Goal: Information Seeking & Learning: Learn about a topic

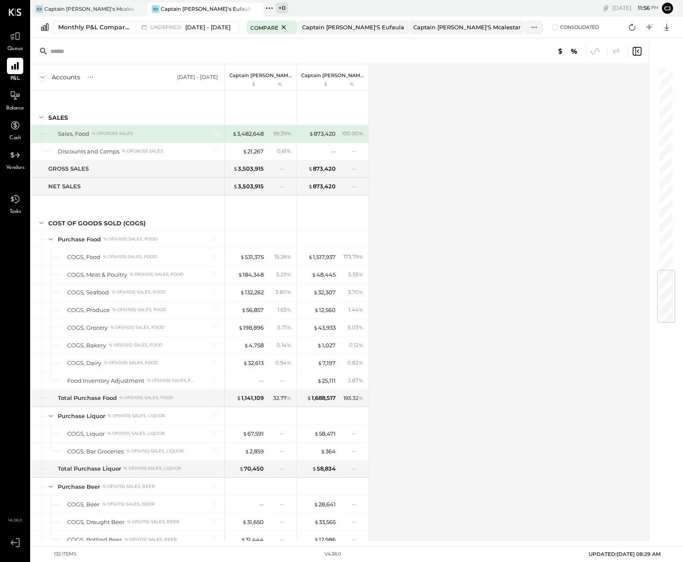
scroll to position [1713, 0]
click at [110, 12] on div "CJ Captain [PERSON_NAME]'s Mcalestar" at bounding box center [82, 9] width 103 height 8
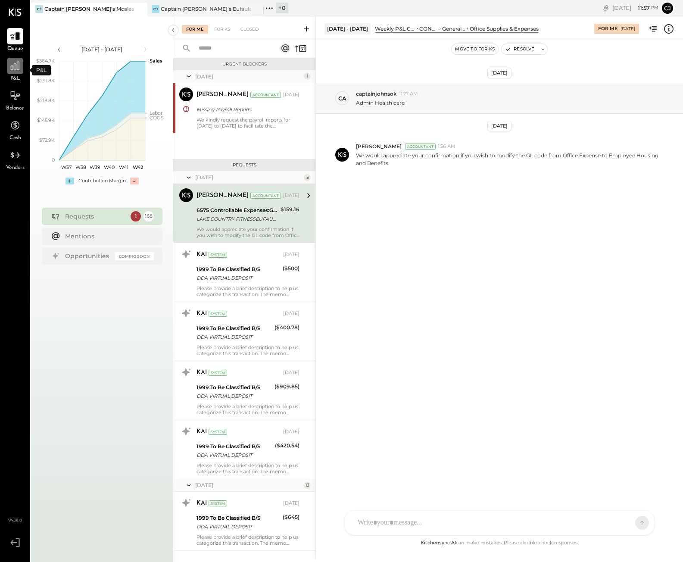
click at [16, 71] on icon at bounding box center [14, 65] width 11 height 11
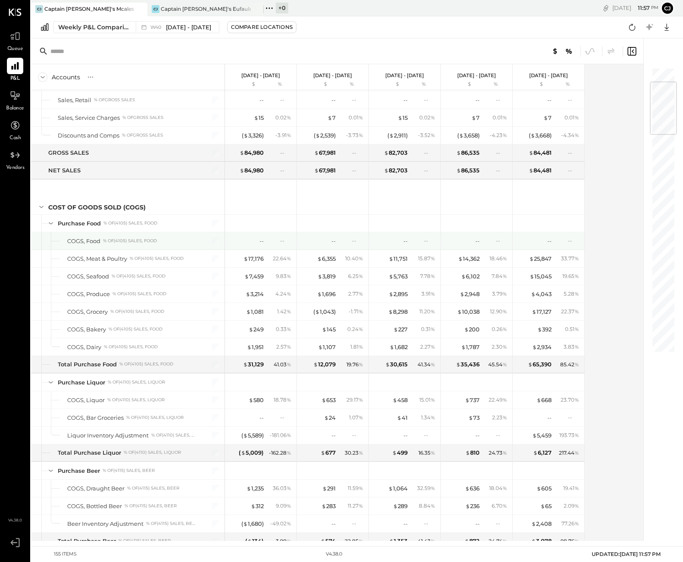
scroll to position [122, 0]
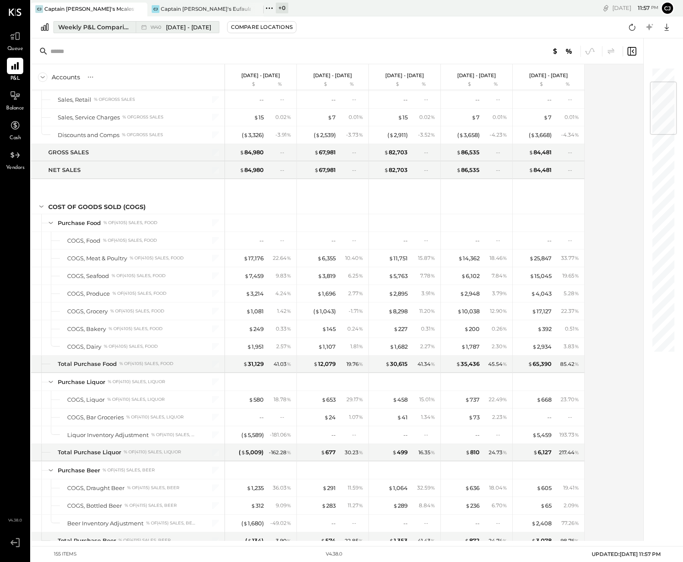
click at [82, 28] on div "Weekly P&L Comparison" at bounding box center [94, 27] width 72 height 9
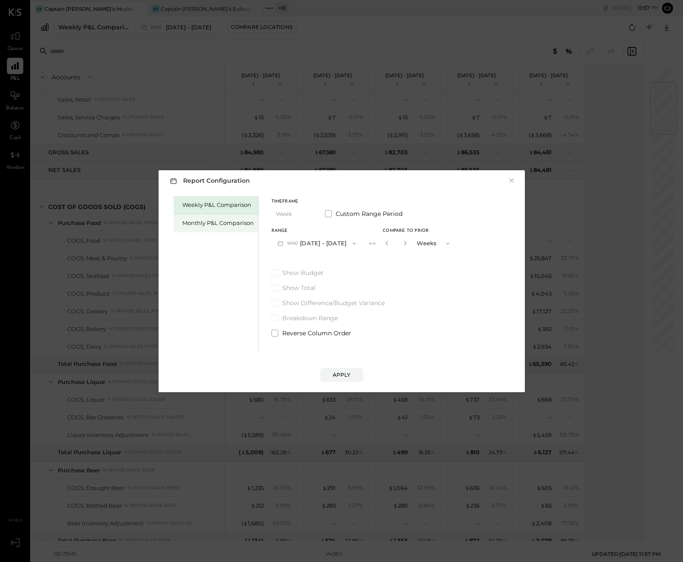
click at [191, 228] on div "Monthly P&L Comparison" at bounding box center [216, 223] width 84 height 18
click at [330, 211] on span at bounding box center [328, 213] width 7 height 7
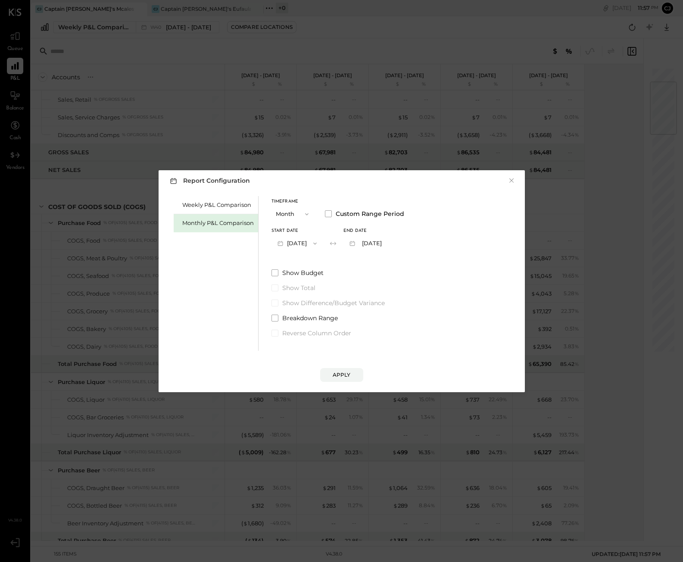
click at [308, 245] on button "[DATE]" at bounding box center [296, 243] width 51 height 16
click at [289, 356] on span "[DATE]" at bounding box center [291, 355] width 18 height 7
click at [380, 243] on button "[DATE]" at bounding box center [368, 243] width 51 height 16
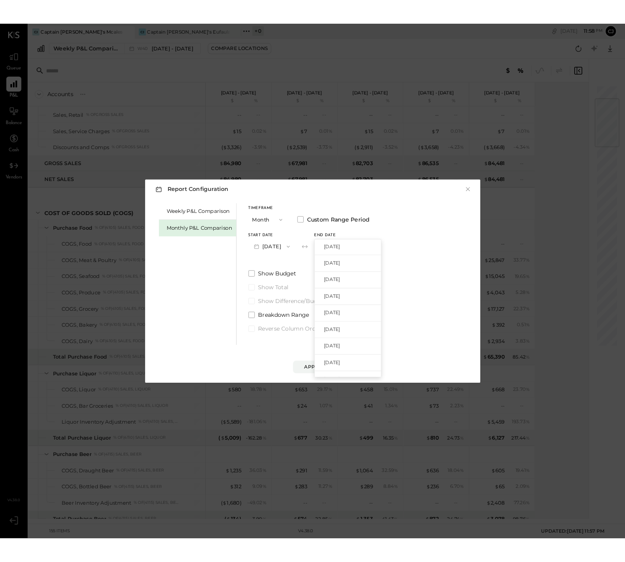
scroll to position [140, 0]
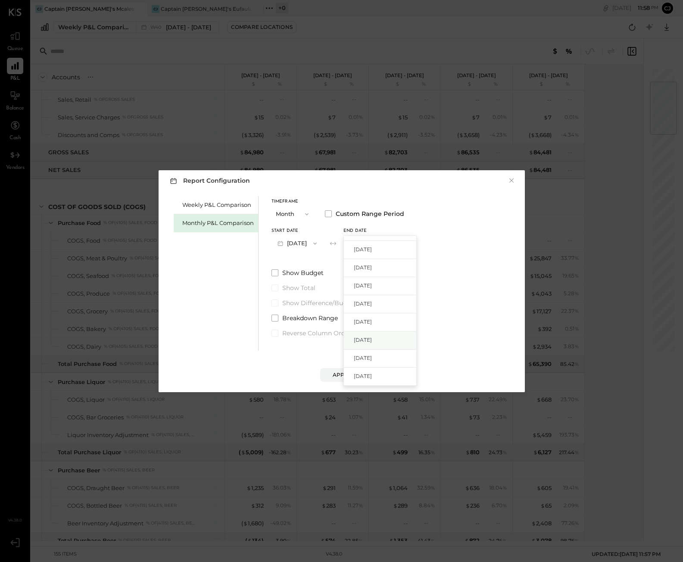
click at [370, 336] on span "[DATE]" at bounding box center [363, 339] width 18 height 7
click at [348, 373] on div "Apply" at bounding box center [342, 374] width 18 height 7
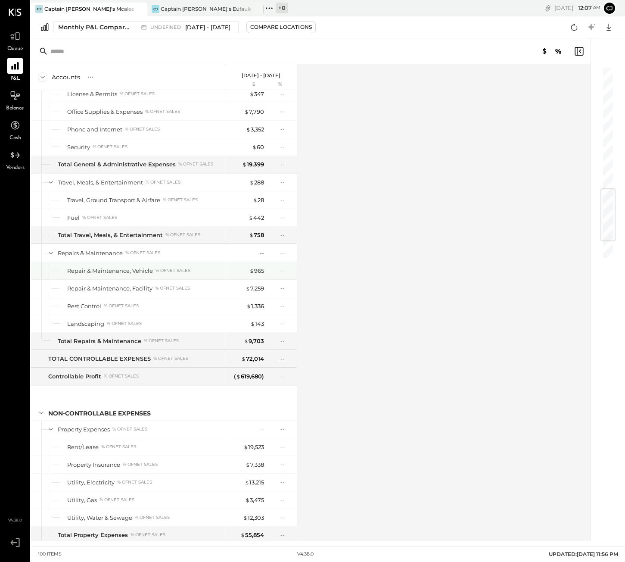
scroll to position [1032, 0]
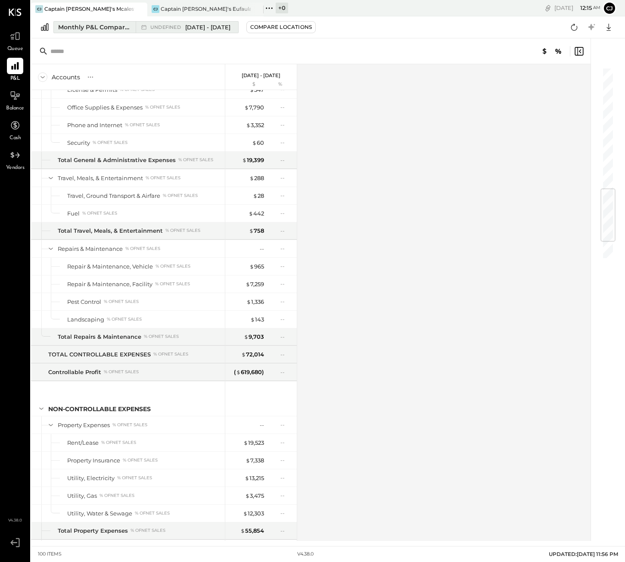
click at [196, 30] on span "[DATE] - [DATE]" at bounding box center [207, 27] width 45 height 8
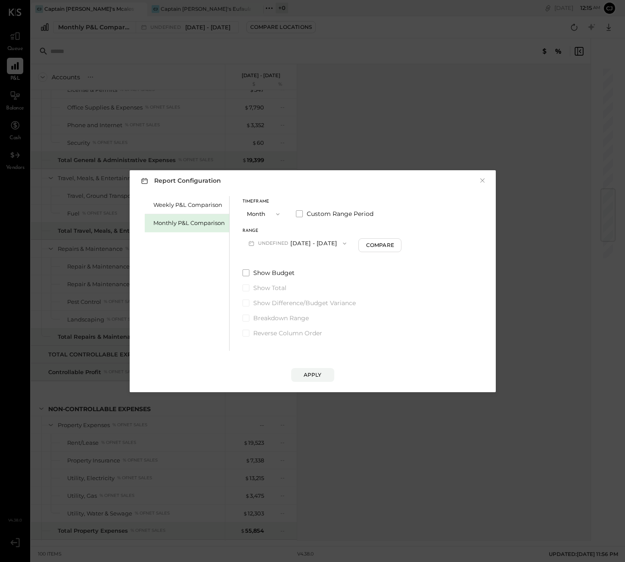
click at [283, 243] on span "undefined" at bounding box center [274, 243] width 33 height 7
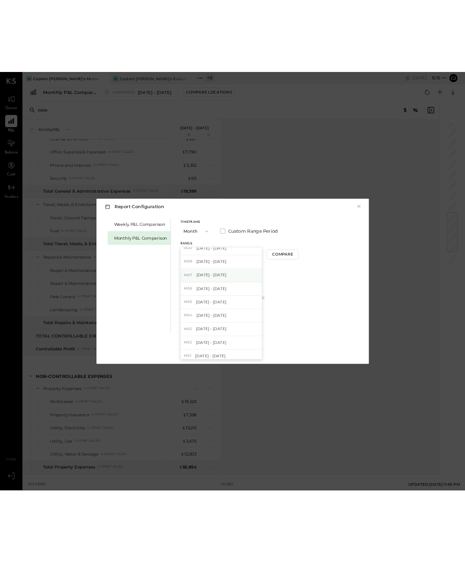
scroll to position [26, 0]
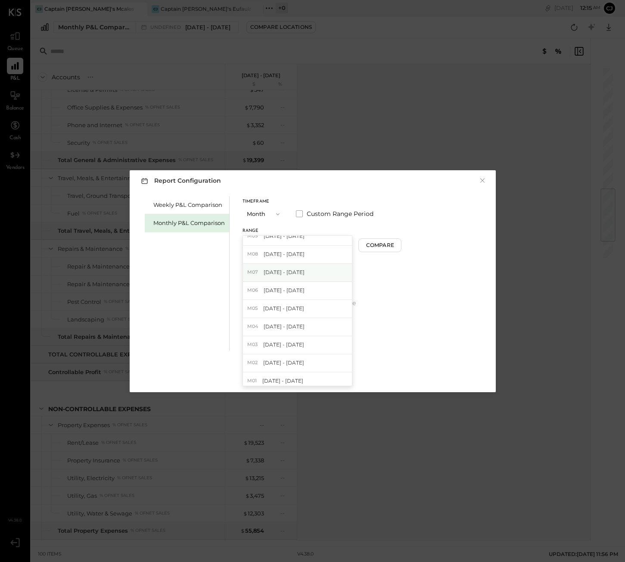
click at [285, 272] on span "[DATE] - [DATE]" at bounding box center [284, 271] width 41 height 7
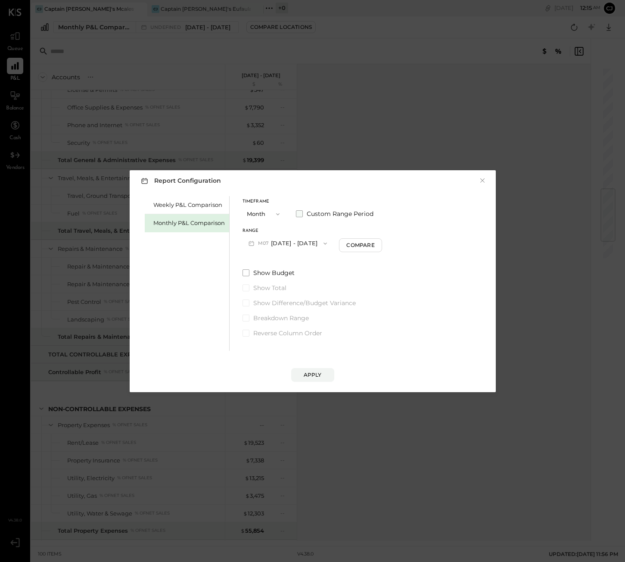
click at [302, 210] on label "Custom Range Period" at bounding box center [335, 213] width 78 height 9
click at [345, 246] on button "[DATE]" at bounding box center [339, 243] width 51 height 16
click at [343, 265] on span "[DATE]" at bounding box center [334, 261] width 18 height 7
click at [321, 370] on button "Apply" at bounding box center [312, 375] width 43 height 14
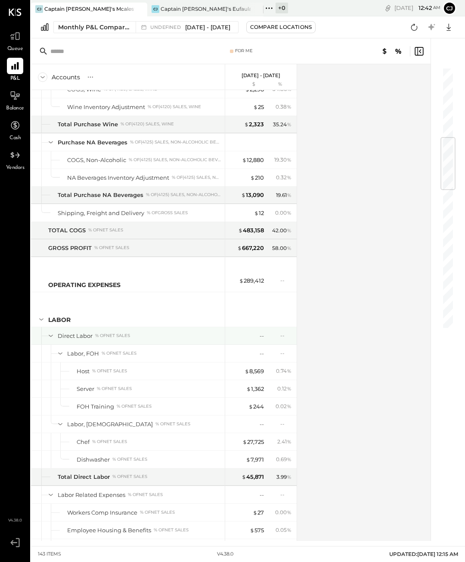
scroll to position [592, 0]
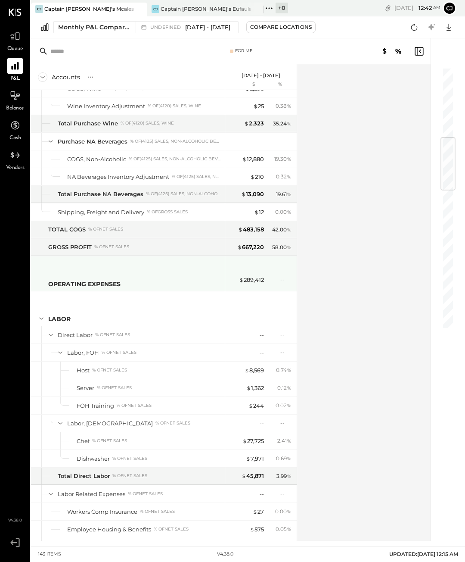
click at [35, 266] on div "OPERATING EXPENSES" at bounding box center [128, 273] width 194 height 34
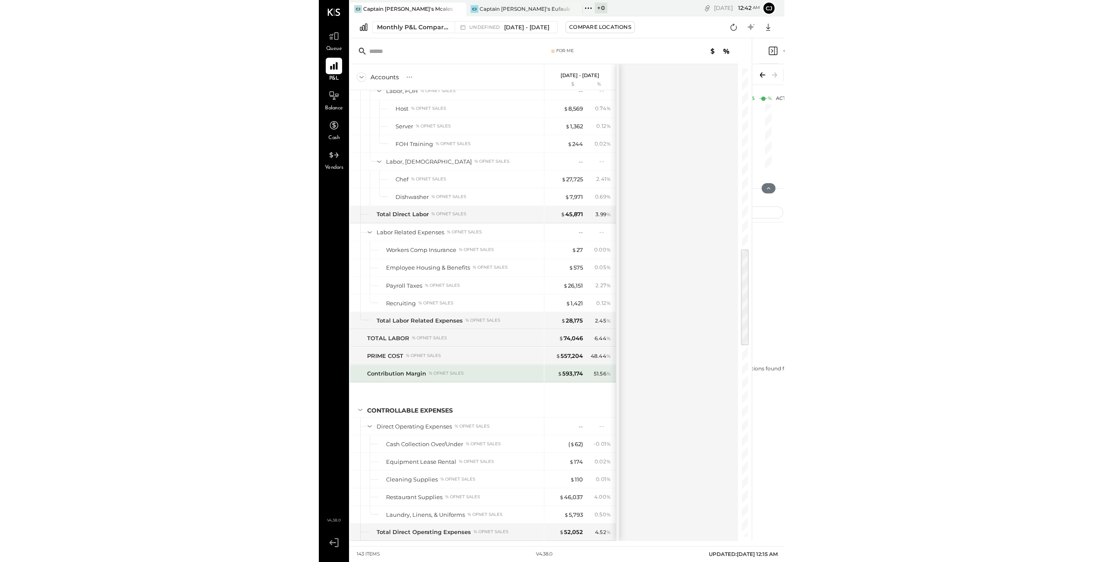
scroll to position [854, 0]
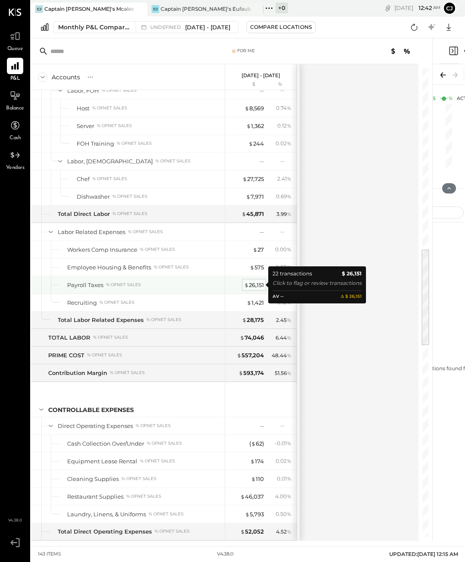
click at [255, 286] on div "$ 26,151" at bounding box center [254, 285] width 20 height 8
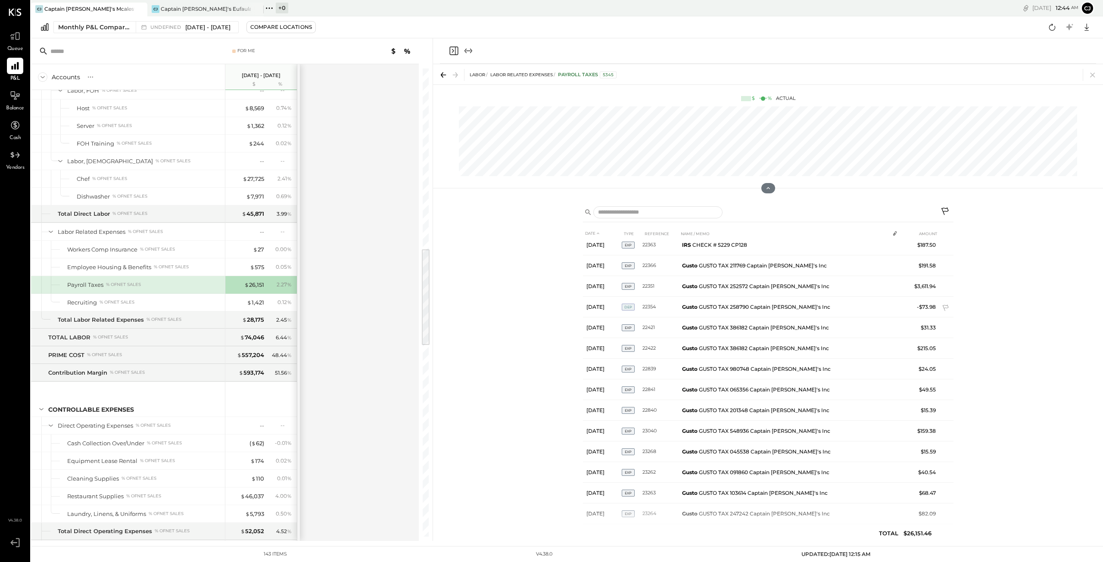
scroll to position [186, 0]
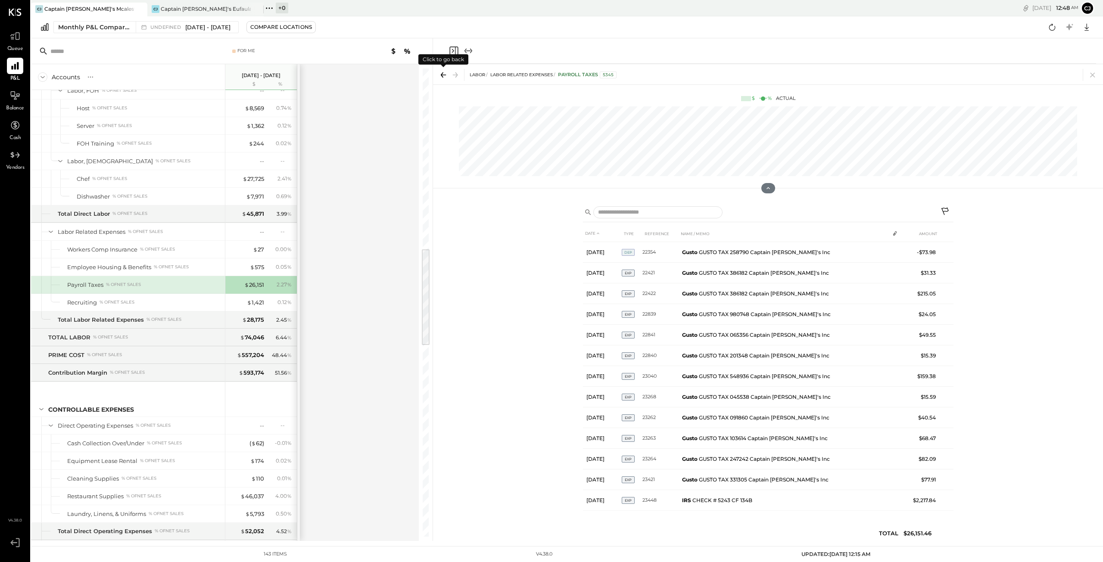
click at [445, 74] on icon at bounding box center [443, 75] width 12 height 12
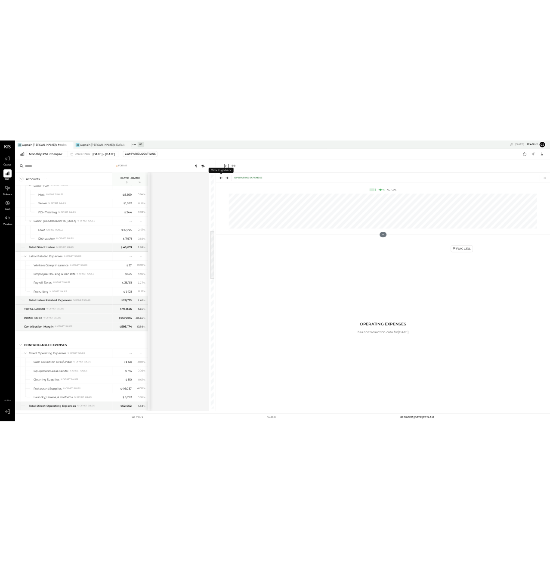
scroll to position [533, 0]
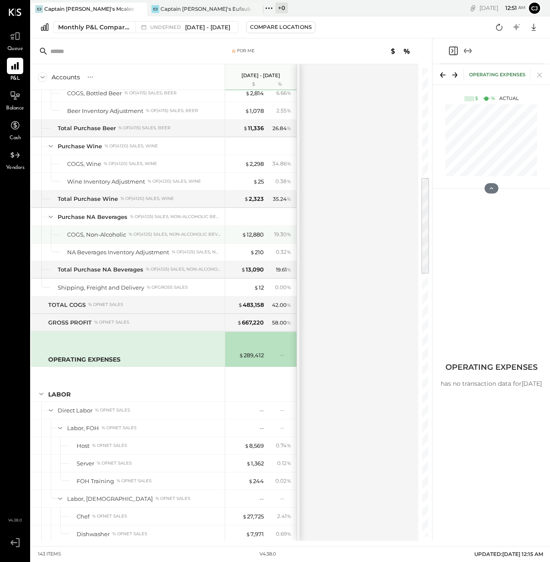
scroll to position [518, 0]
drag, startPoint x: 142, startPoint y: 236, endPoint x: 109, endPoint y: 388, distance: 155.2
click at [109, 388] on div "LABOR" at bounding box center [128, 383] width 194 height 34
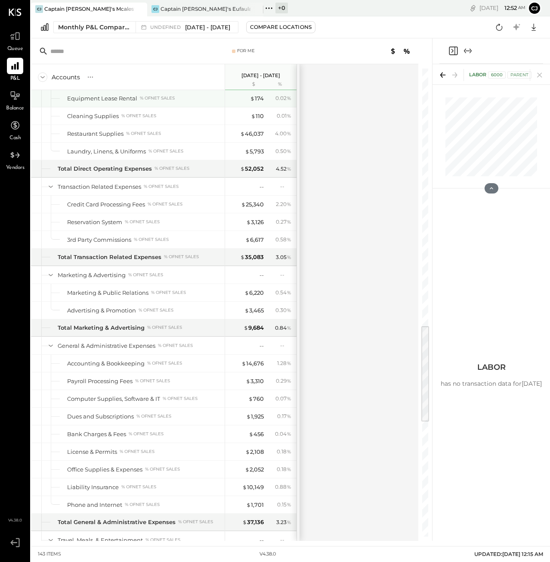
scroll to position [1215, 0]
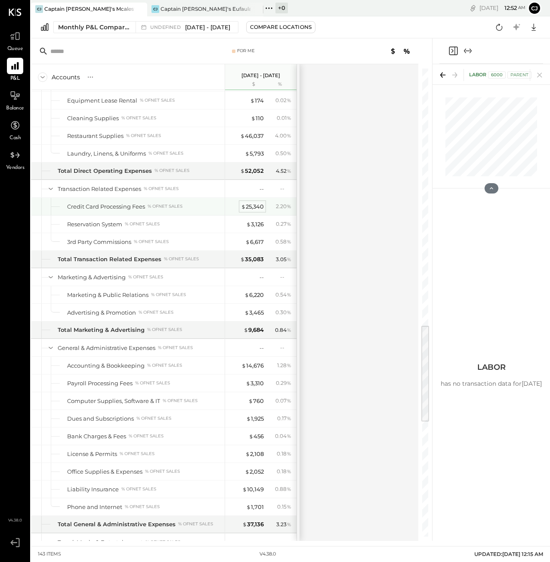
click at [253, 205] on div "$ 25,340" at bounding box center [252, 206] width 23 height 8
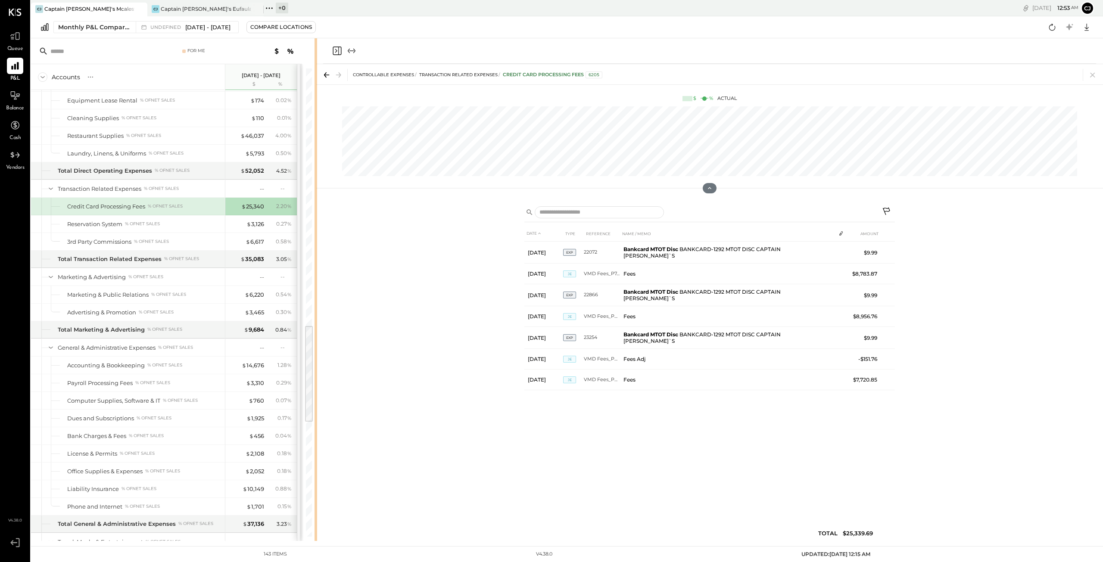
drag, startPoint x: 432, startPoint y: 44, endPoint x: 316, endPoint y: 60, distance: 117.0
click at [316, 60] on div at bounding box center [315, 289] width 3 height 503
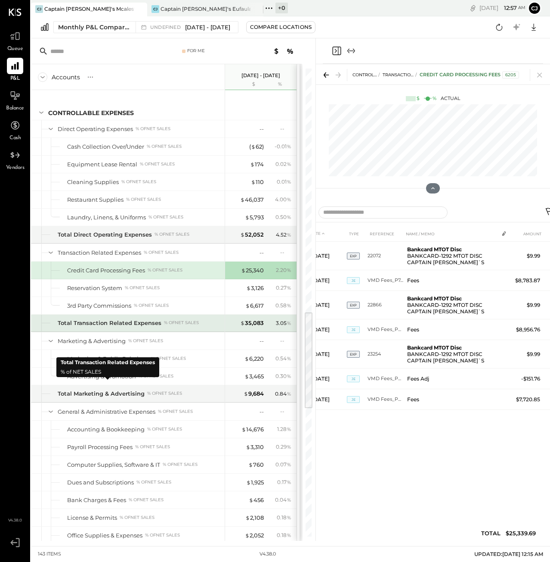
scroll to position [1151, 0]
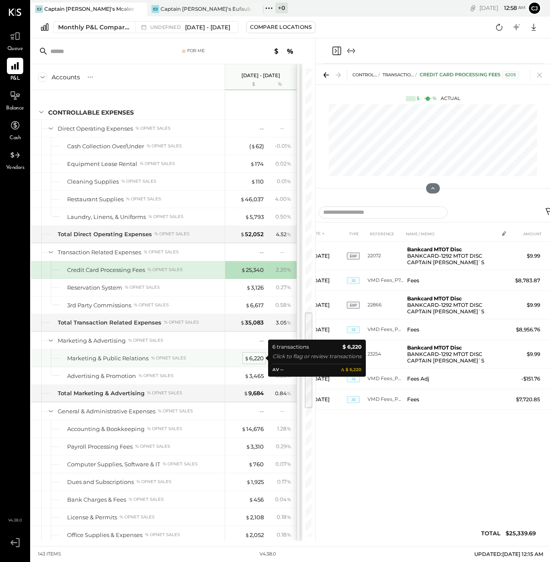
click at [249, 357] on div "$ 6,220" at bounding box center [254, 358] width 19 height 8
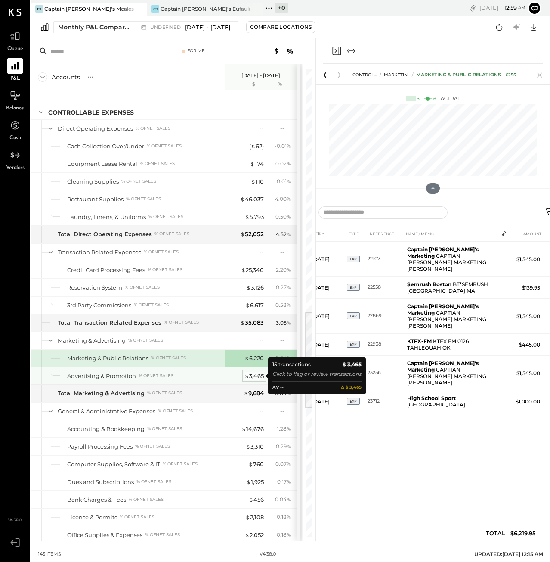
click at [256, 373] on div "$ 3,465" at bounding box center [254, 376] width 19 height 8
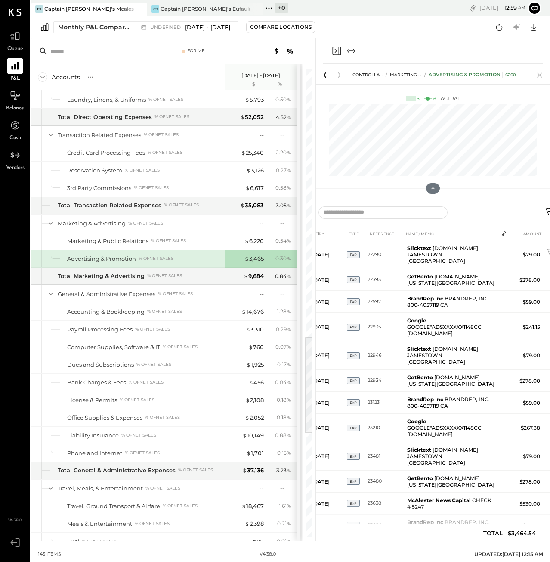
scroll to position [1269, 0]
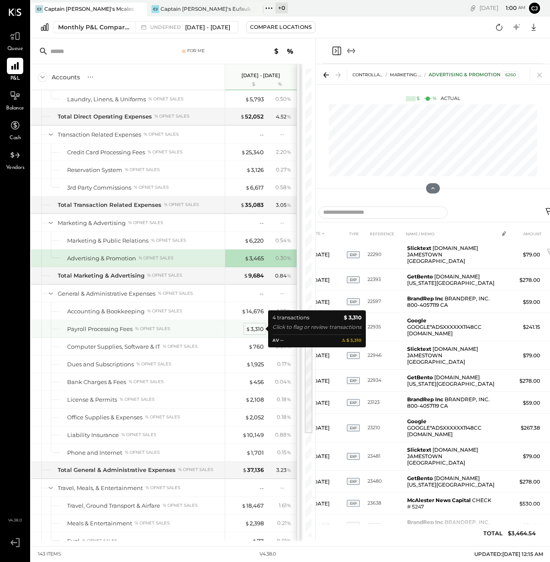
click at [248, 330] on span "$" at bounding box center [248, 328] width 5 height 7
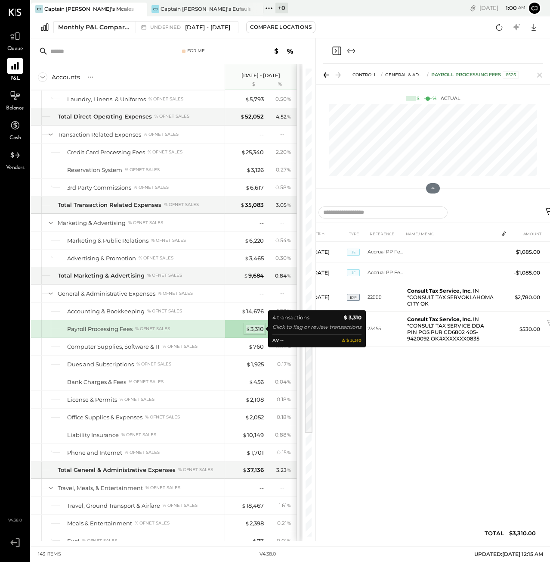
scroll to position [0, 0]
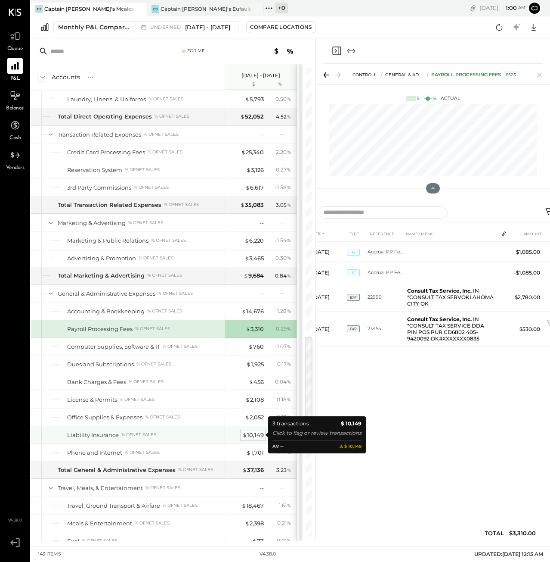
click at [245, 435] on span "$" at bounding box center [244, 434] width 5 height 7
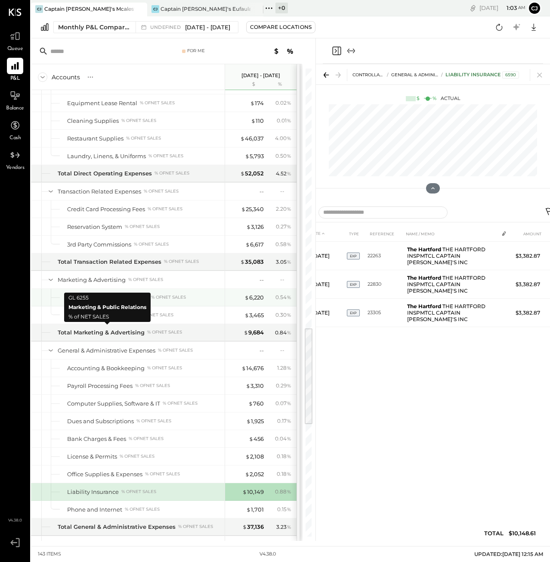
scroll to position [1229, 0]
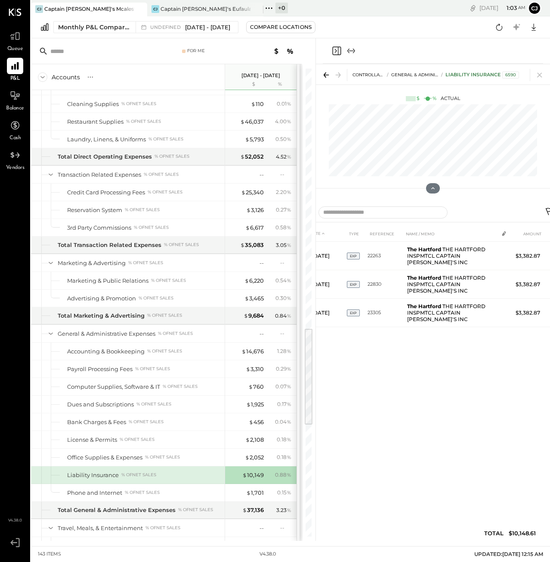
drag, startPoint x: 143, startPoint y: 375, endPoint x: 354, endPoint y: 471, distance: 232.7
click at [354, 471] on div "DATE TYPE REFERENCE NAME / MEMO AMOUNT [DATE] EXP 22263 The Hartford THE HARTFO…" at bounding box center [433, 385] width 250 height 319
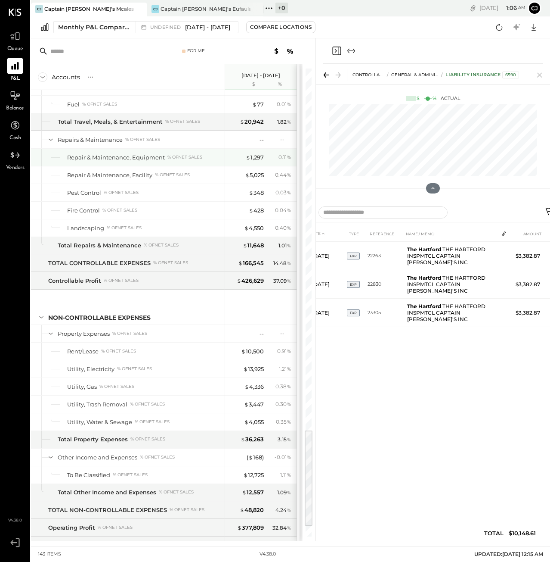
scroll to position [1707, 0]
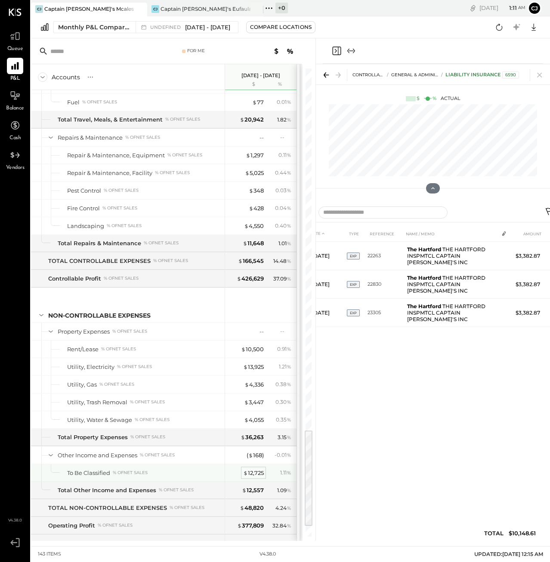
click at [248, 471] on div "$ 12,725" at bounding box center [253, 473] width 21 height 8
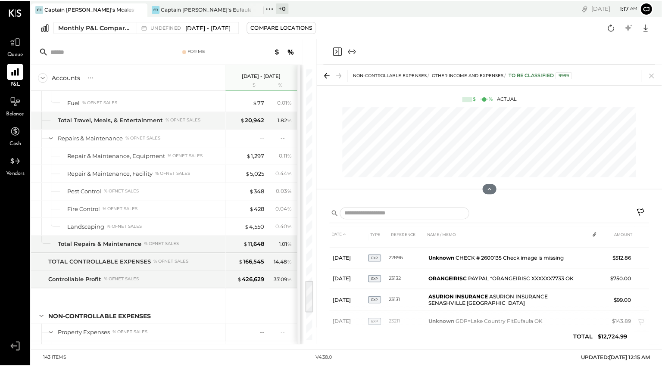
scroll to position [164, 0]
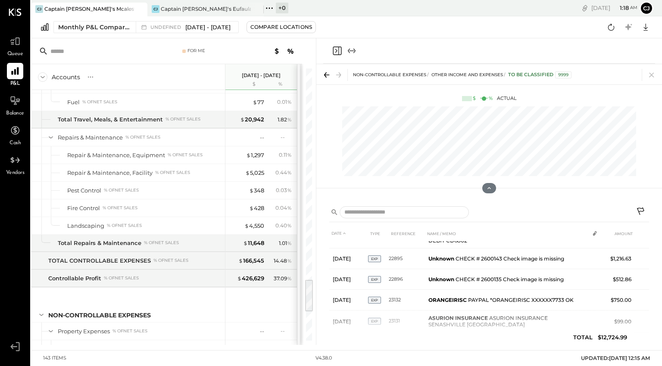
click at [357, 28] on div "Monthly P&L Comparison undefined [DATE] - [DATE] Compare Locations Google Sheet…" at bounding box center [346, 27] width 631 height 22
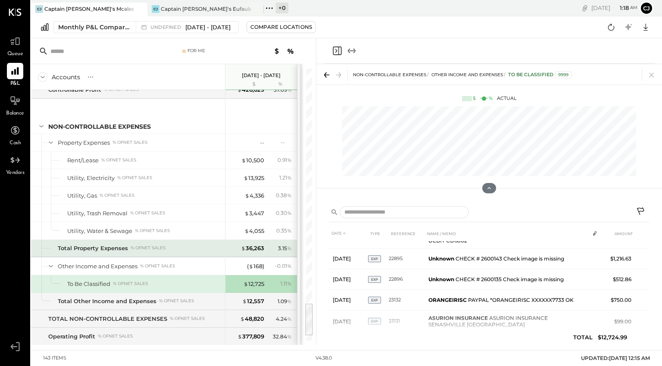
scroll to position [1943, 0]
